Goal: Go to known website: Access a specific website the user already knows

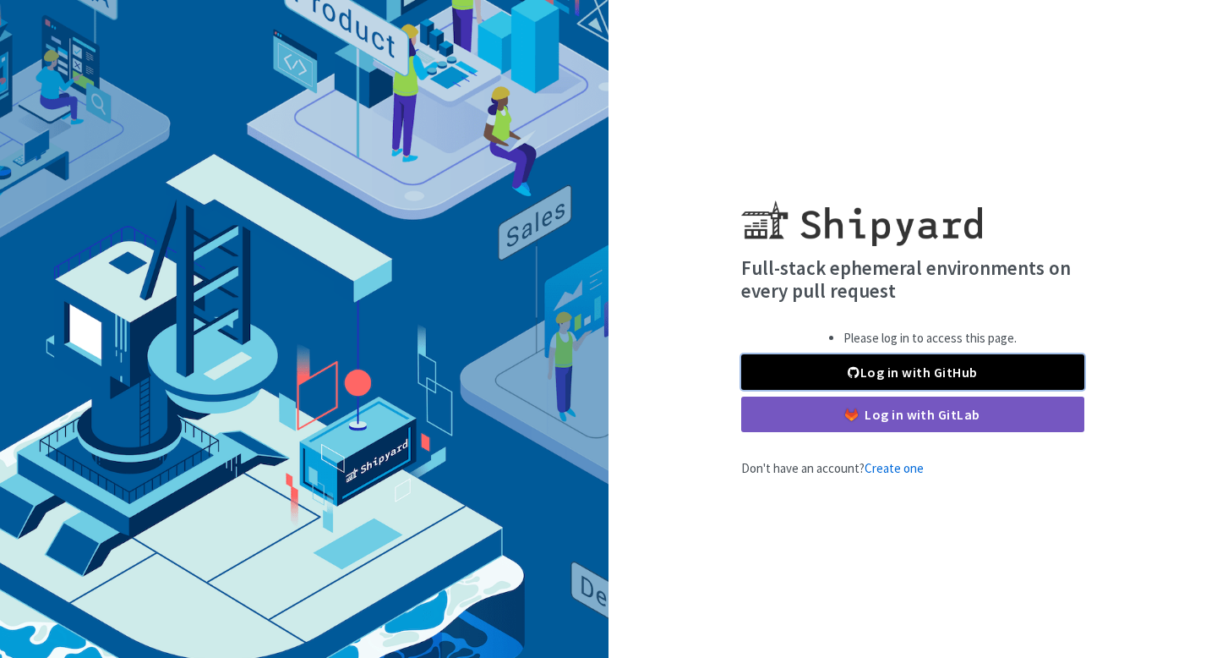
click at [887, 371] on link "Log in with GitHub" at bounding box center [912, 372] width 343 height 36
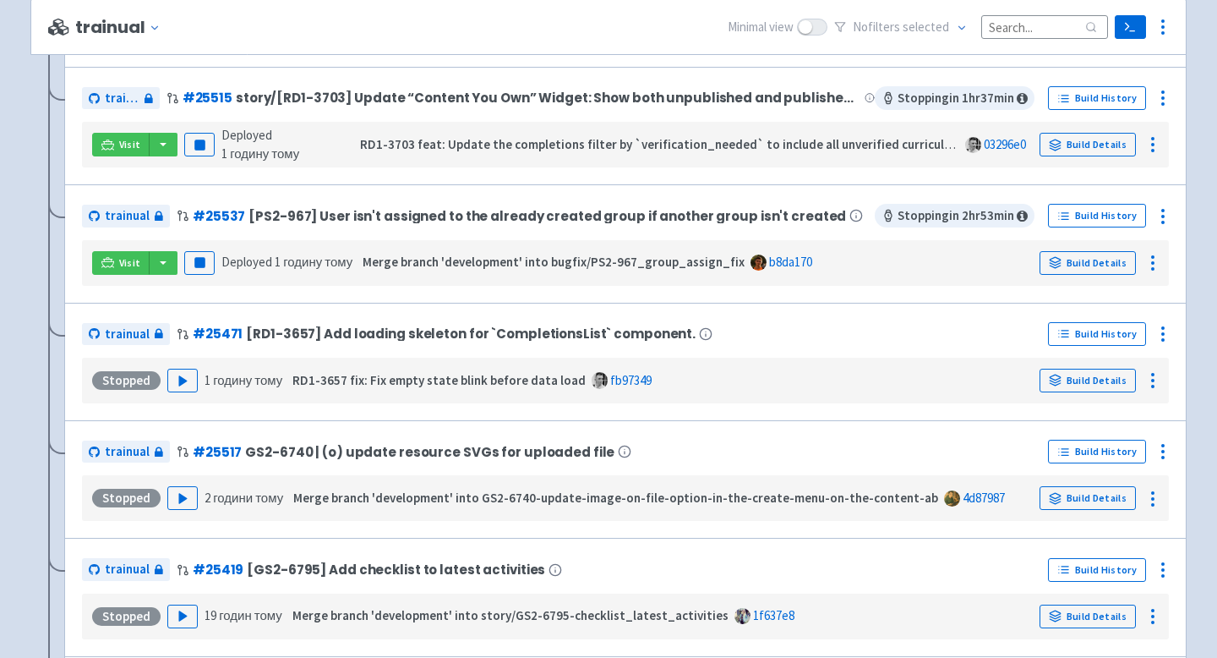
scroll to position [1098, 0]
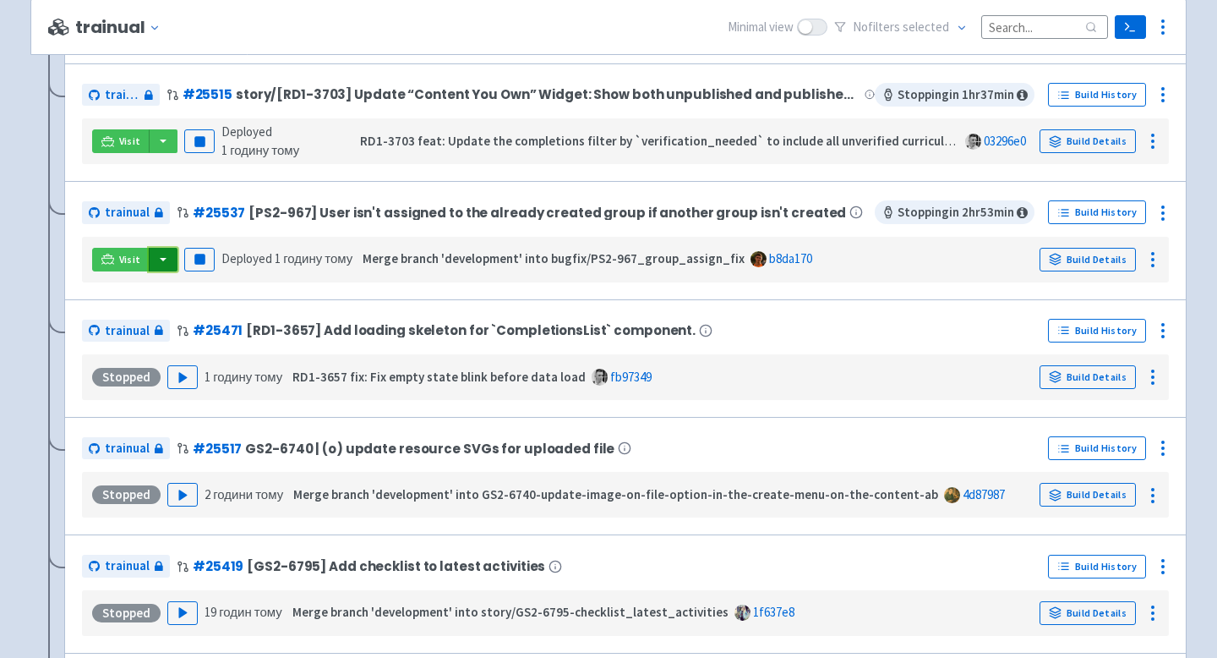
click at [151, 264] on button "button" at bounding box center [163, 260] width 29 height 24
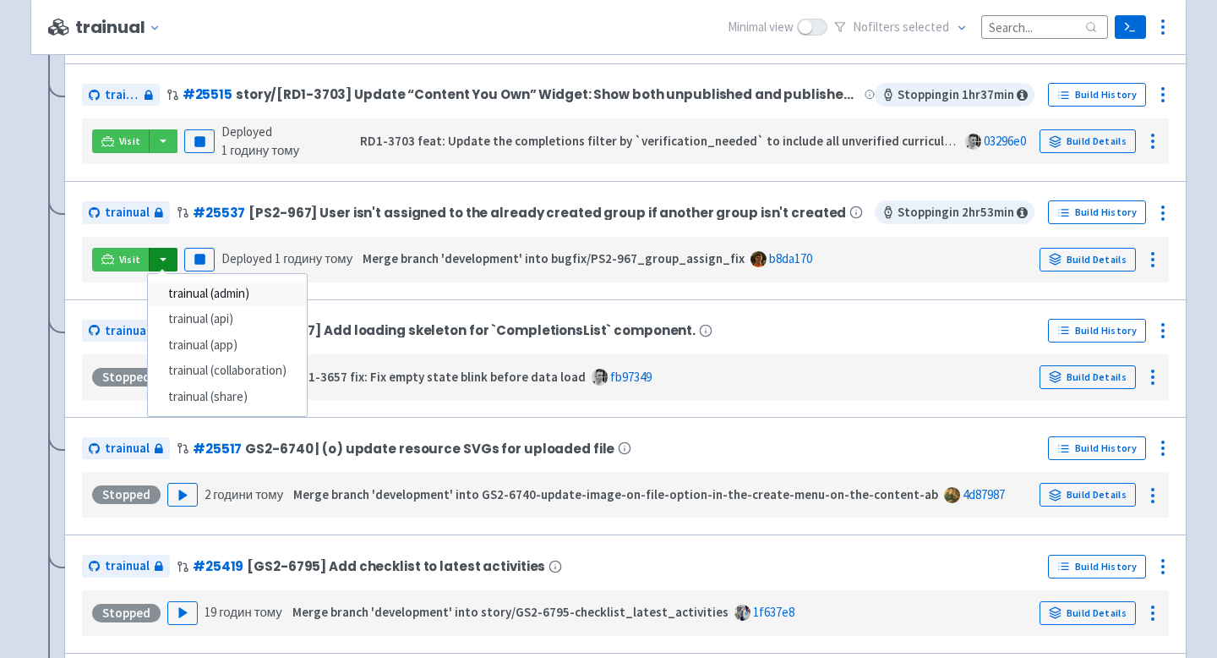
click at [180, 297] on link "trainual (admin)" at bounding box center [227, 294] width 159 height 26
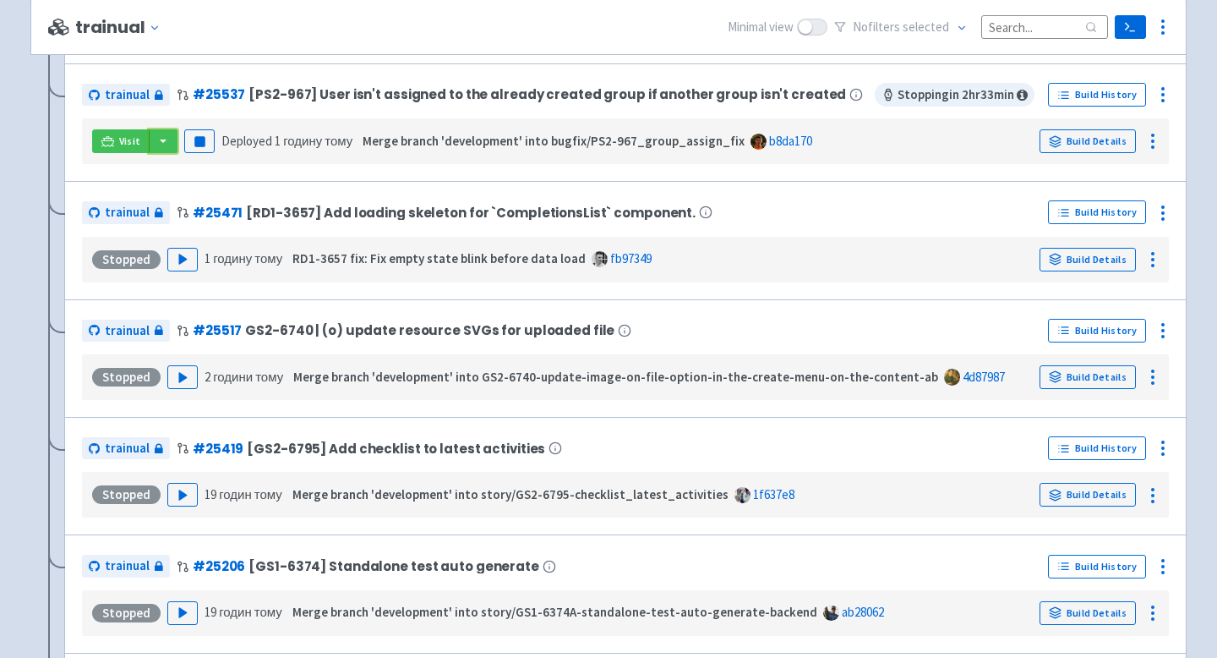
scroll to position [980, 0]
